Goal: Communication & Community: Answer question/provide support

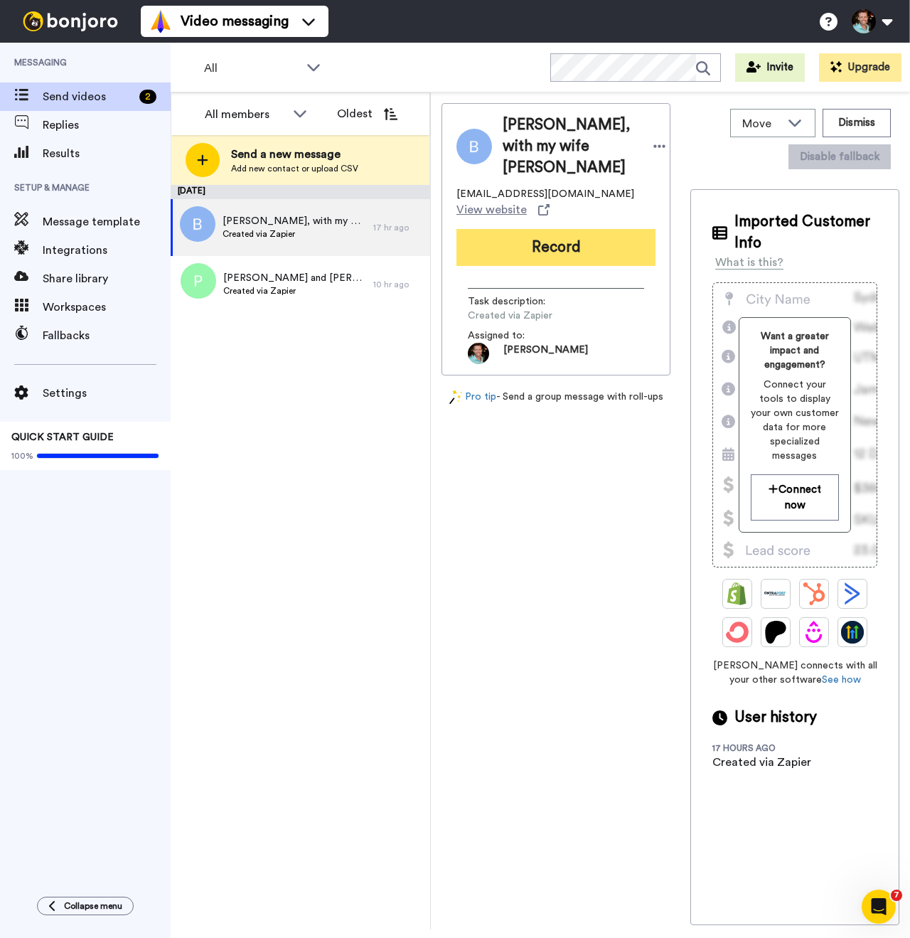
click at [529, 266] on button "Record" at bounding box center [555, 247] width 199 height 37
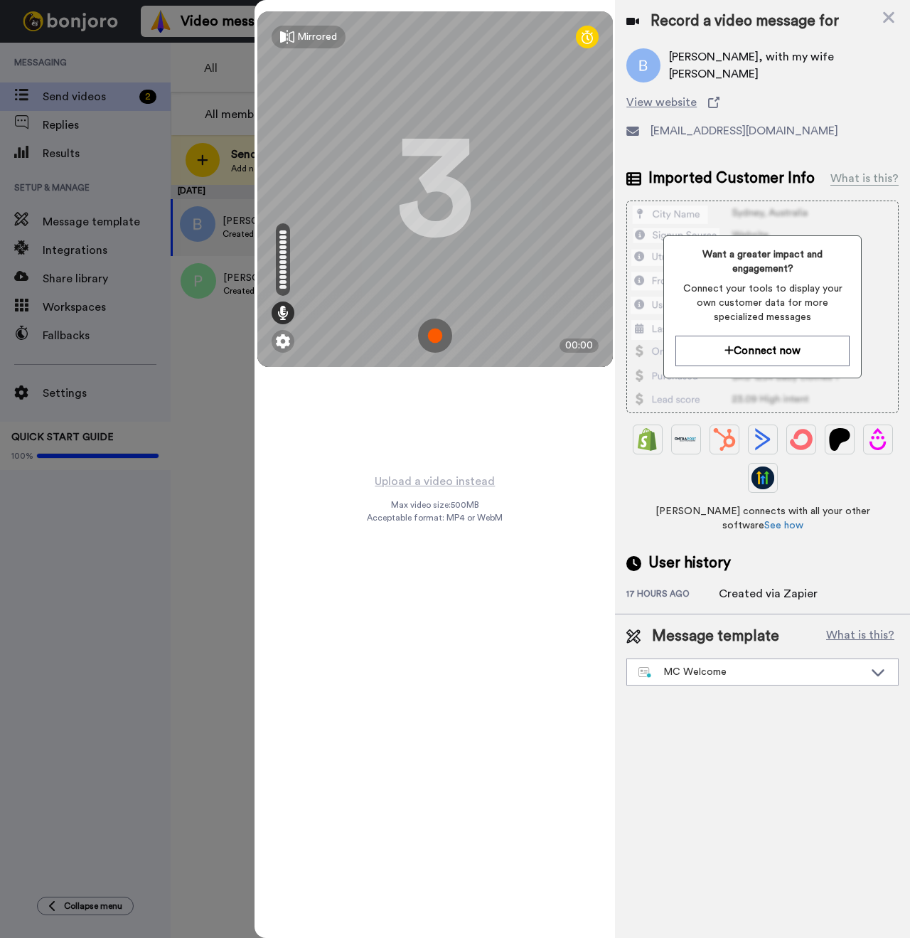
click at [433, 336] on img at bounding box center [435, 336] width 34 height 34
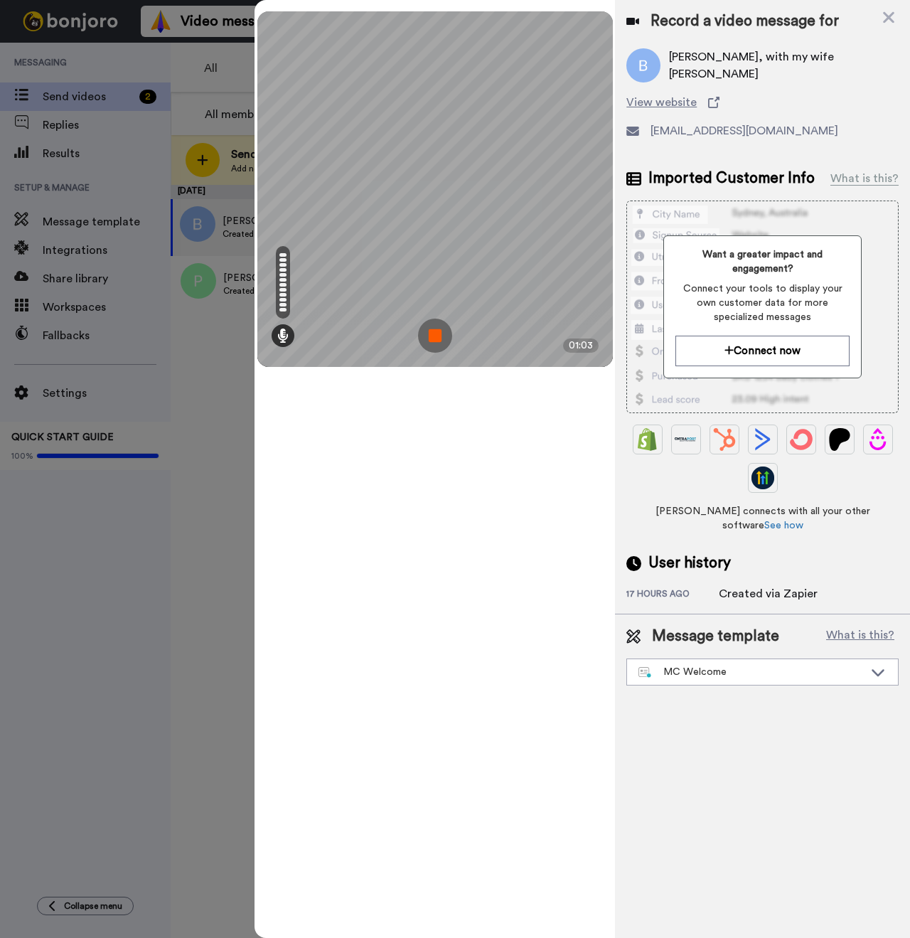
click at [433, 333] on img at bounding box center [435, 336] width 34 height 34
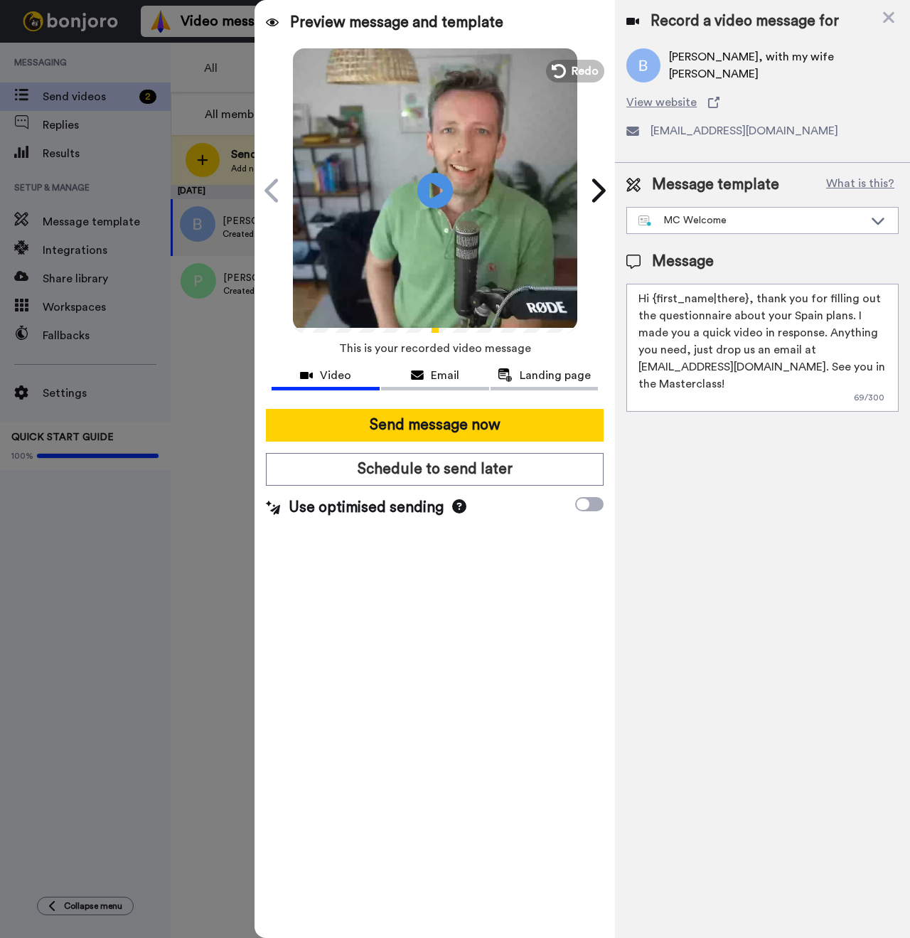
drag, startPoint x: 744, startPoint y: 299, endPoint x: 655, endPoint y: 298, distance: 89.6
click at [655, 298] on textarea "Hi {first_name|there}, thank you for filling out the questionnaire about your S…" at bounding box center [762, 348] width 272 height 128
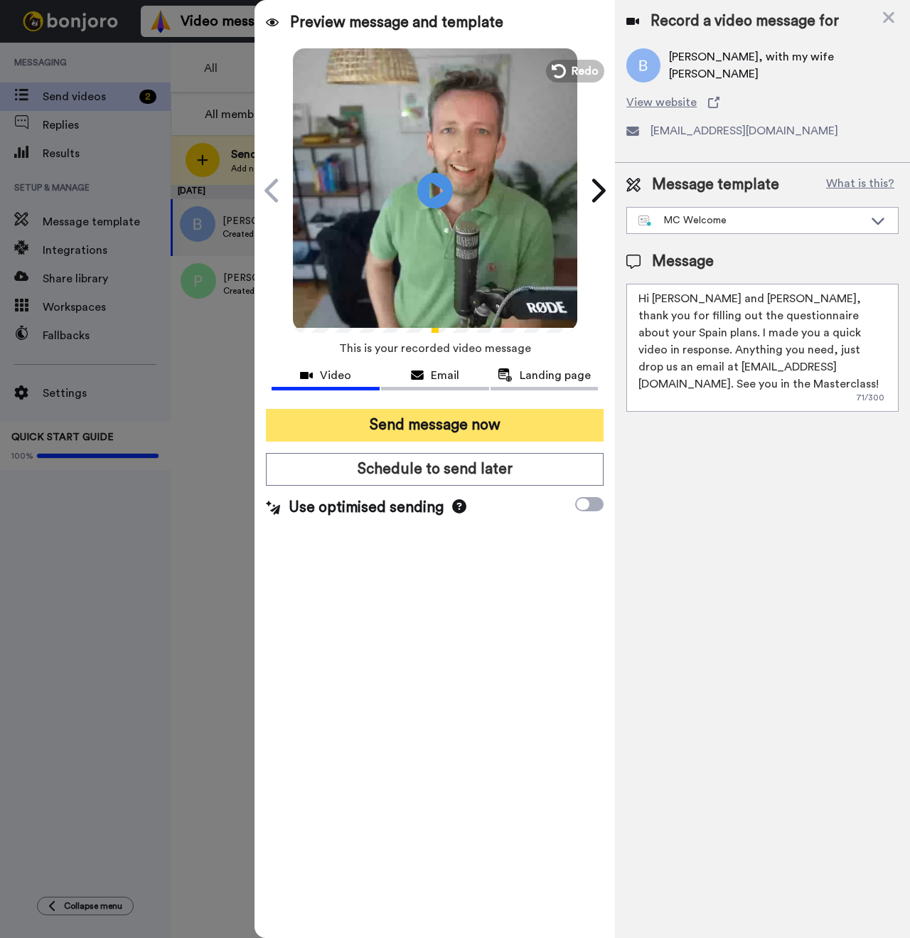
type textarea "Hi [PERSON_NAME] and [PERSON_NAME], thank you for filling out the questionnaire…"
click at [541, 423] on button "Send message now" at bounding box center [435, 425] width 338 height 33
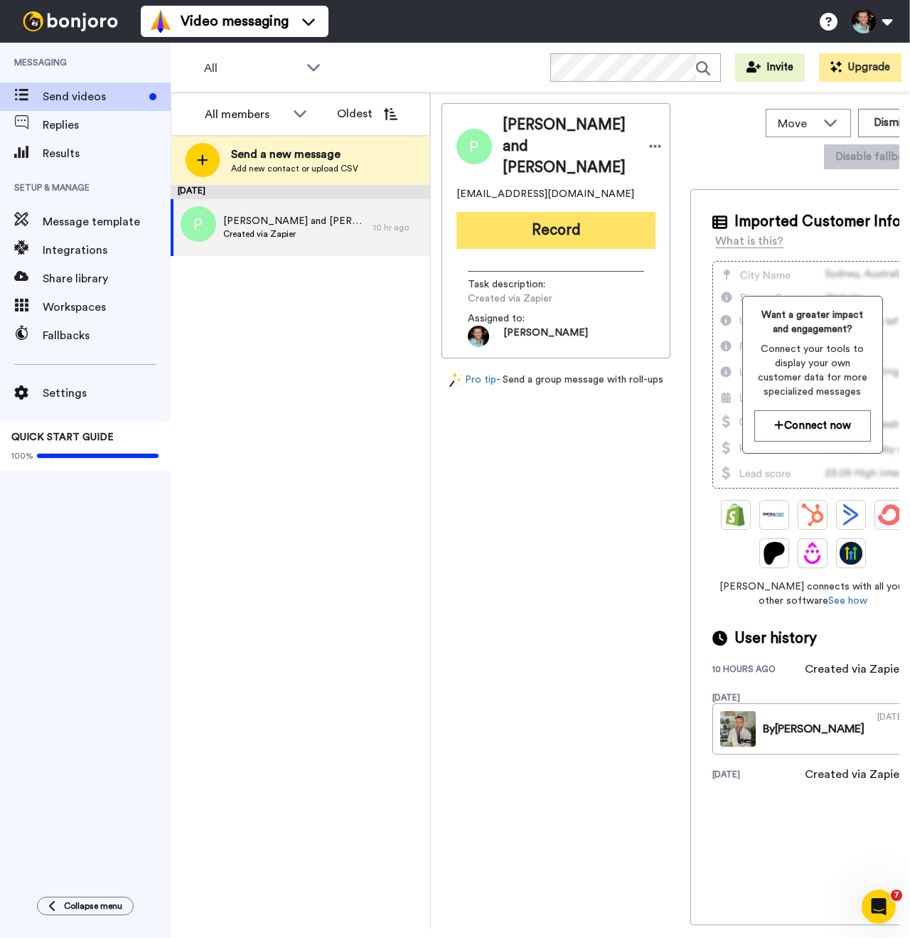
click at [545, 212] on button "Record" at bounding box center [555, 230] width 199 height 37
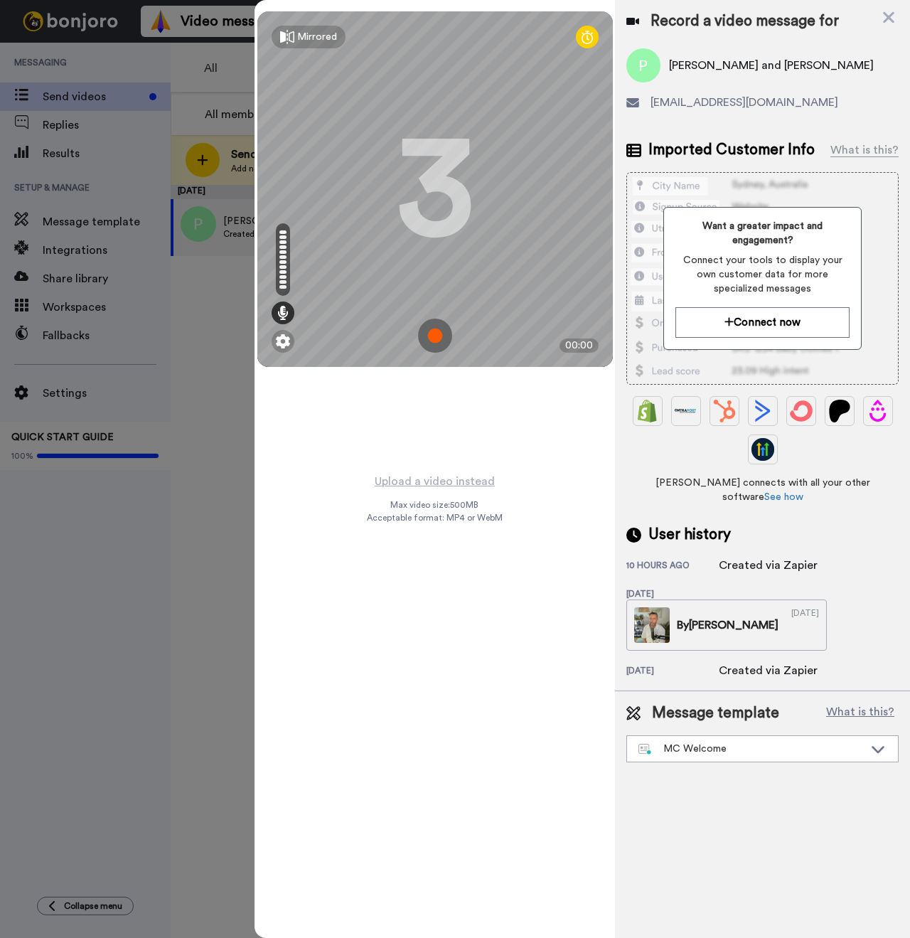
click at [433, 326] on img at bounding box center [435, 336] width 34 height 34
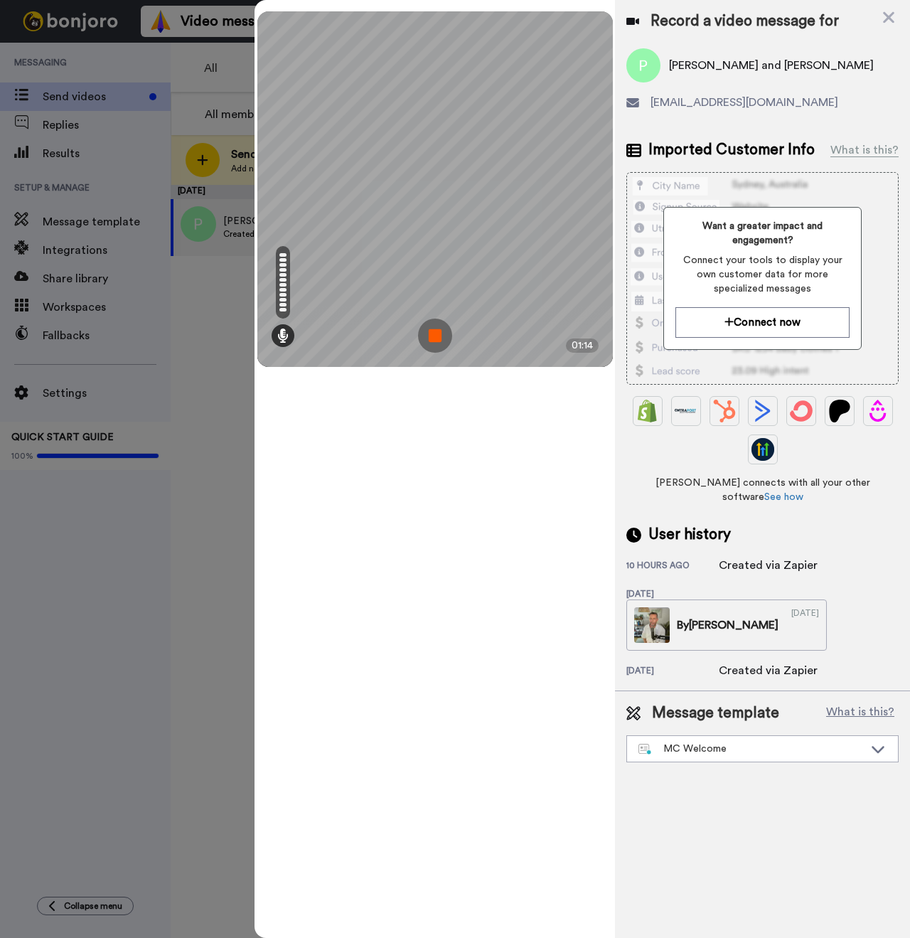
click at [422, 328] on img at bounding box center [435, 336] width 34 height 34
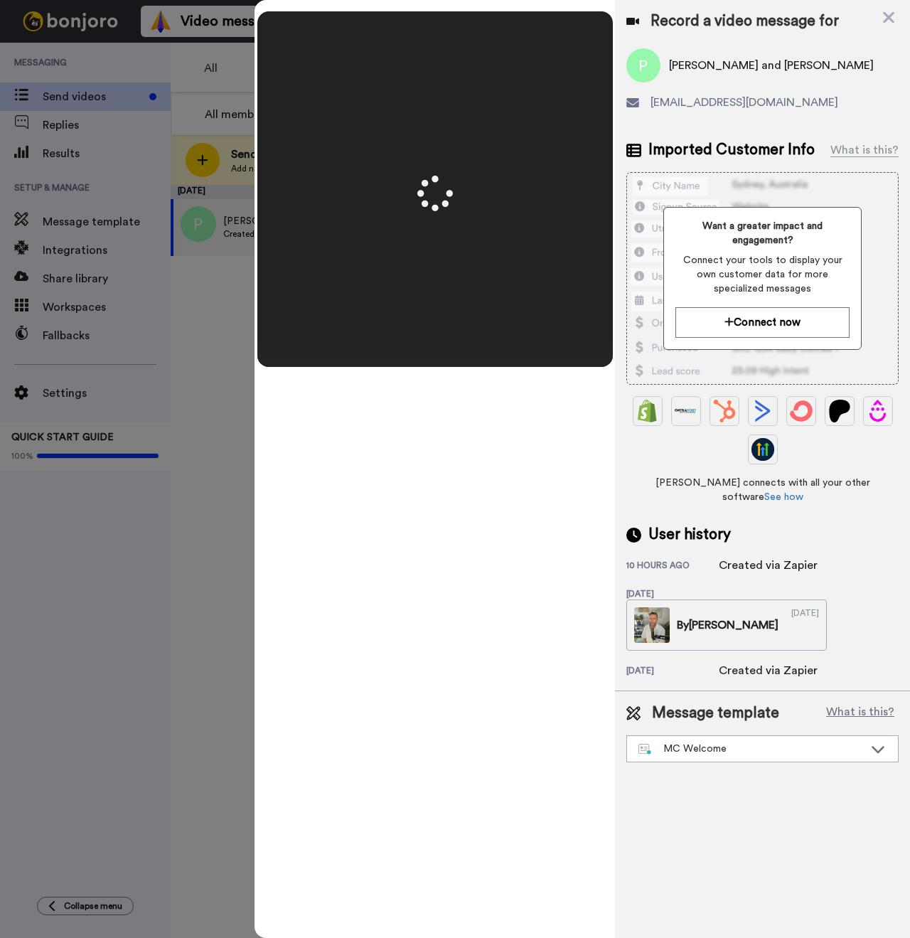
click at [691, 69] on span "Patricia and Edin Filipovic" at bounding box center [771, 65] width 205 height 17
copy span "Patricia"
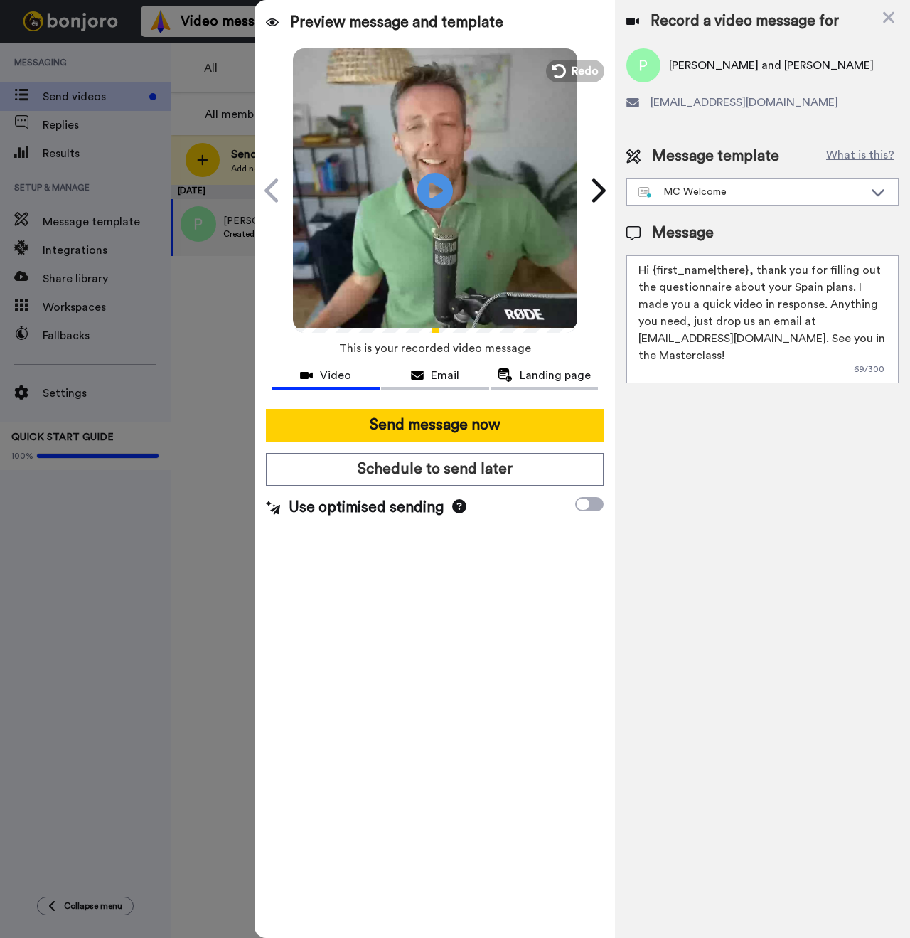
drag, startPoint x: 745, startPoint y: 273, endPoint x: 652, endPoint y: 273, distance: 93.1
click at [652, 273] on textarea "Hi {first_name|there}, thank you for filling out the questionnaire about your S…" at bounding box center [762, 319] width 272 height 128
paste textarea "Patricia"
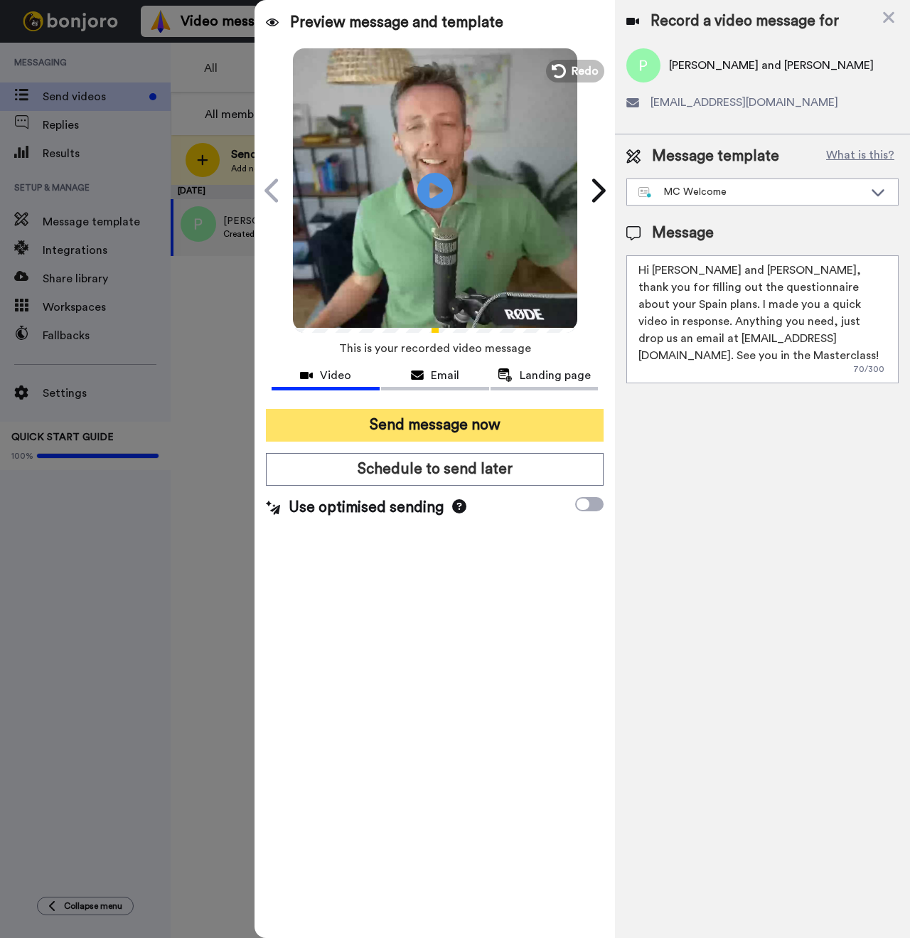
type textarea "Hi Patricia and Edin, thank you for filling out the questionnaire about your Sp…"
click at [500, 419] on button "Send message now" at bounding box center [435, 425] width 338 height 33
